Goal: Check status: Check status

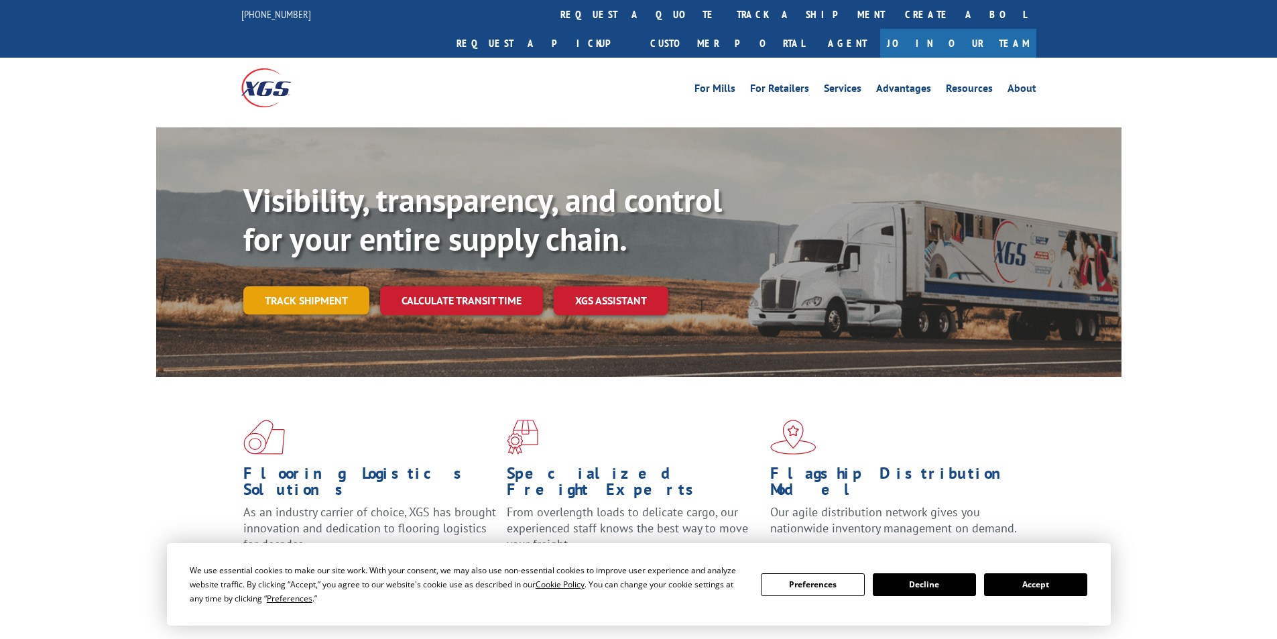
click at [296, 286] on link "Track shipment" at bounding box center [306, 300] width 126 height 28
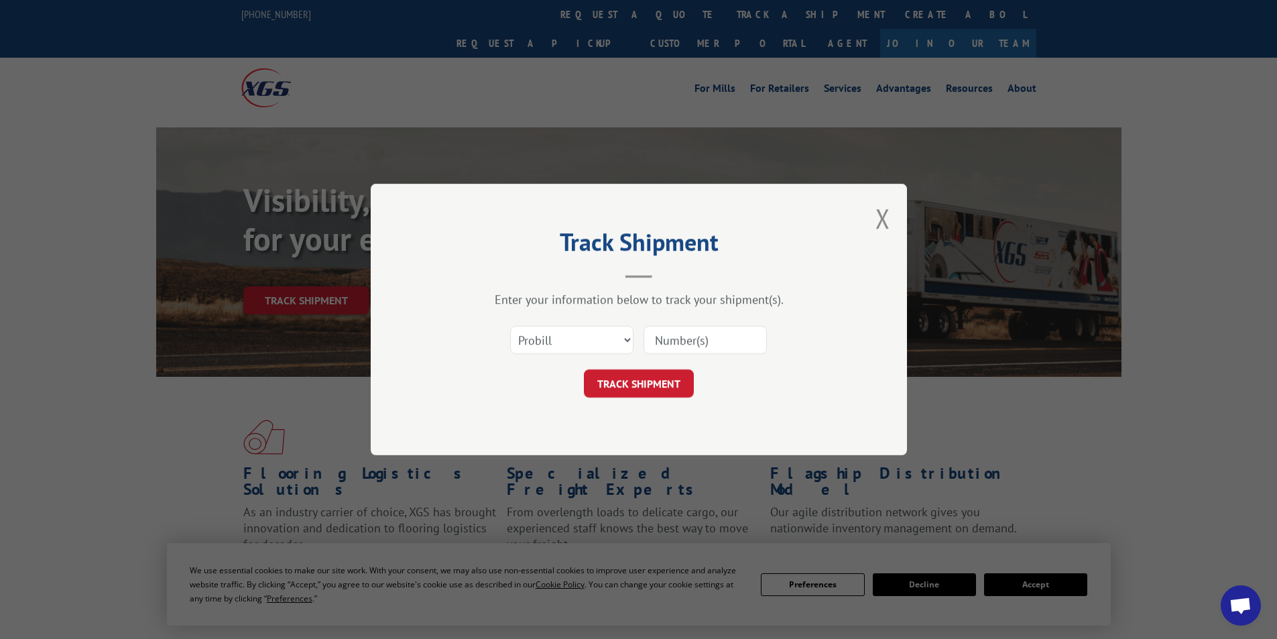
drag, startPoint x: 693, startPoint y: 340, endPoint x: 677, endPoint y: 364, distance: 29.0
click at [693, 340] on input at bounding box center [705, 340] width 123 height 28
paste input "17667570"
type input "17667570"
click at [654, 382] on button "TRACK SHIPMENT" at bounding box center [639, 383] width 110 height 28
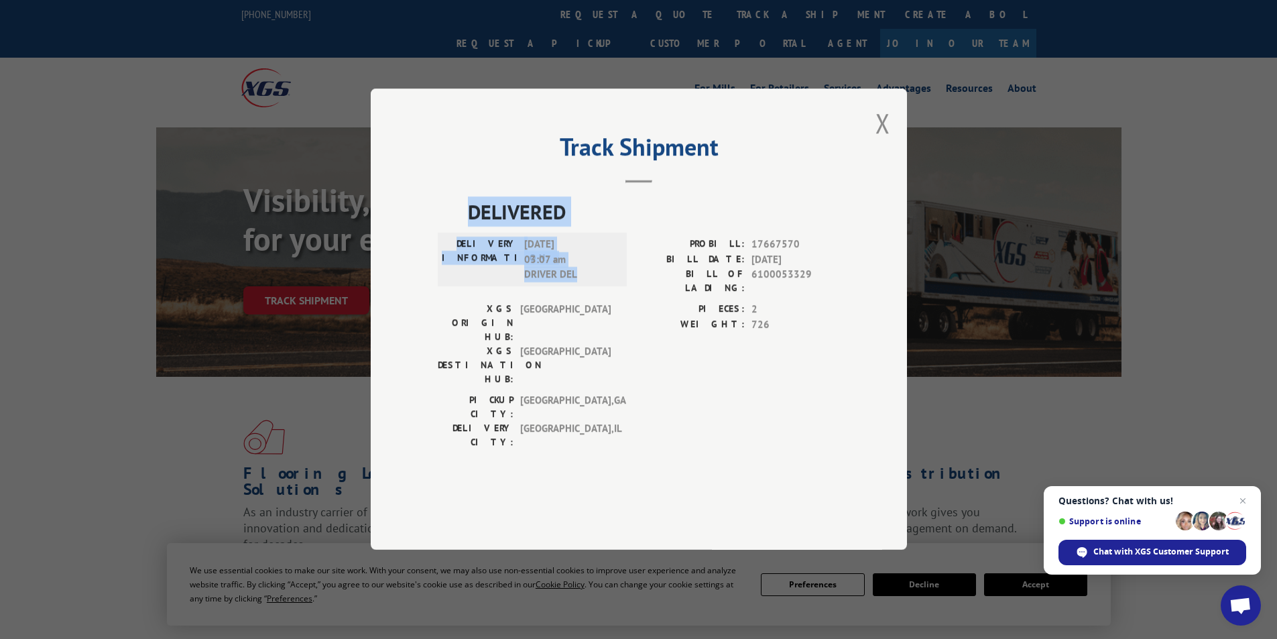
drag, startPoint x: 467, startPoint y: 241, endPoint x: 610, endPoint y: 316, distance: 161.4
click at [610, 316] on div "DELIVERED DELIVERY INFORMATION: [DATE] 03:07 am DRIVER DEL PROBILL: 17667570 BI…" at bounding box center [639, 327] width 402 height 260
copy div "DELIVERED DELIVERY INFORMATION: [DATE] 03:07 am DRIVER DEL"
